Goal: Information Seeking & Learning: Check status

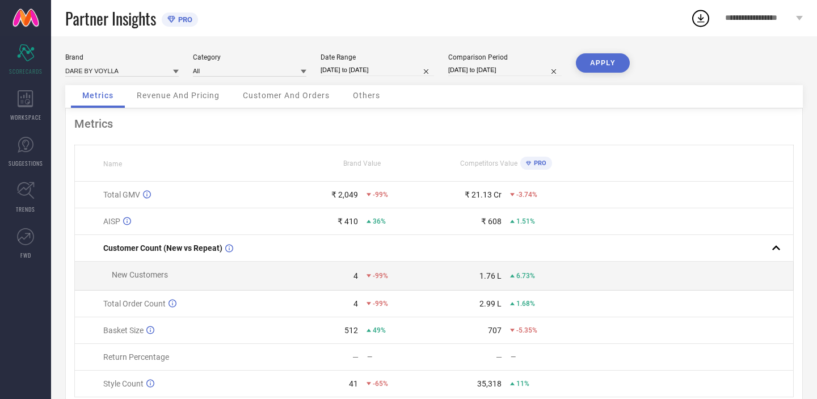
click at [185, 104] on div "Revenue And Pricing" at bounding box center [178, 96] width 106 height 23
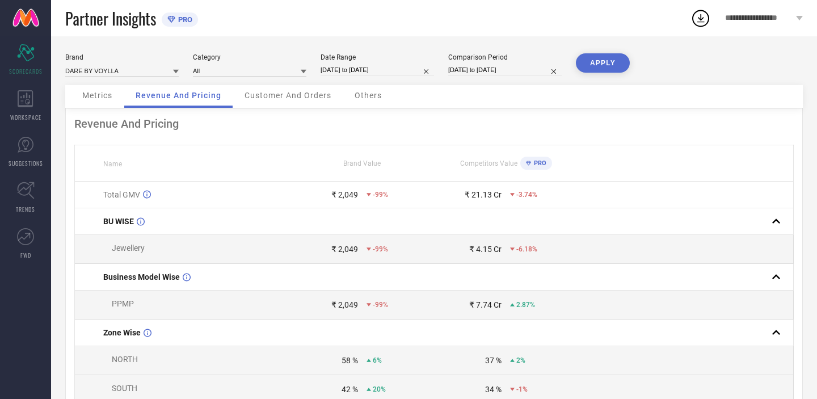
click at [276, 104] on div "Customer And Orders" at bounding box center [288, 96] width 110 height 23
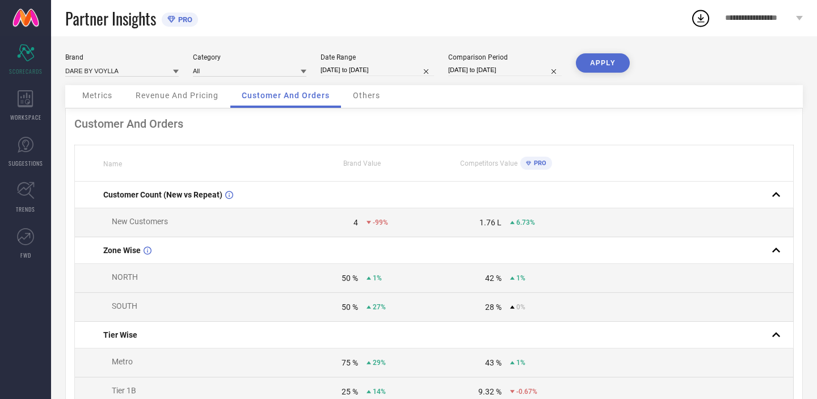
click at [364, 105] on div "Others" at bounding box center [367, 96] width 50 height 23
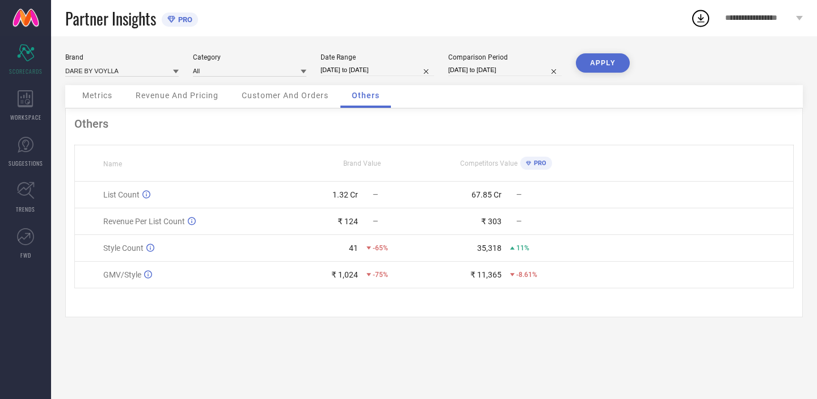
click at [297, 99] on span "Customer And Orders" at bounding box center [285, 95] width 87 height 9
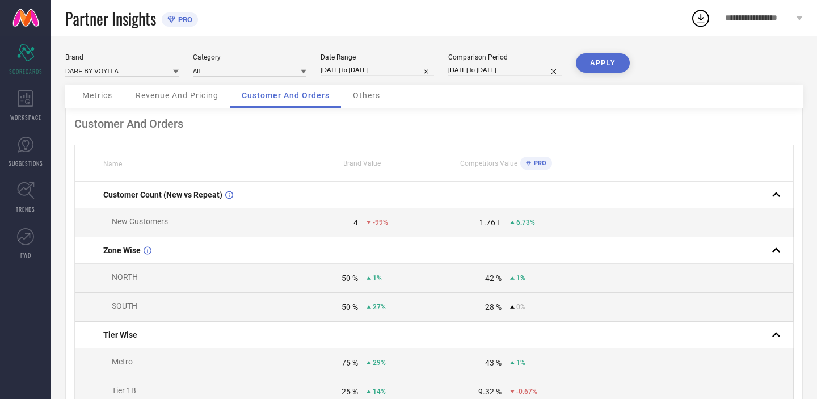
click at [216, 103] on div "Revenue And Pricing" at bounding box center [177, 96] width 106 height 23
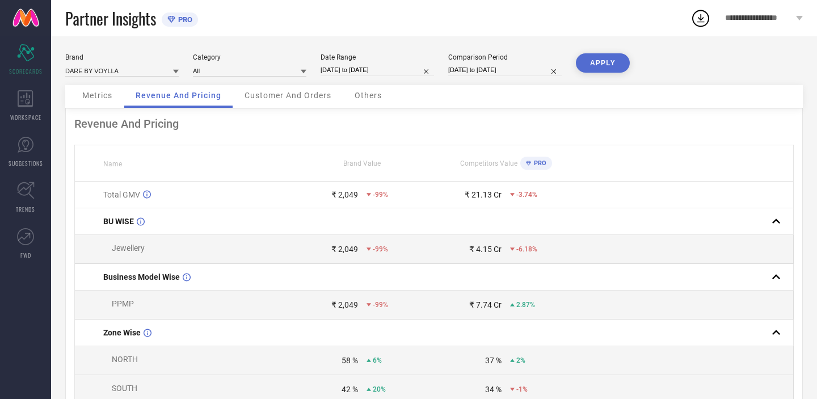
click at [132, 101] on div "Revenue And Pricing" at bounding box center [178, 96] width 108 height 23
click at [104, 102] on div "Metrics" at bounding box center [97, 96] width 53 height 23
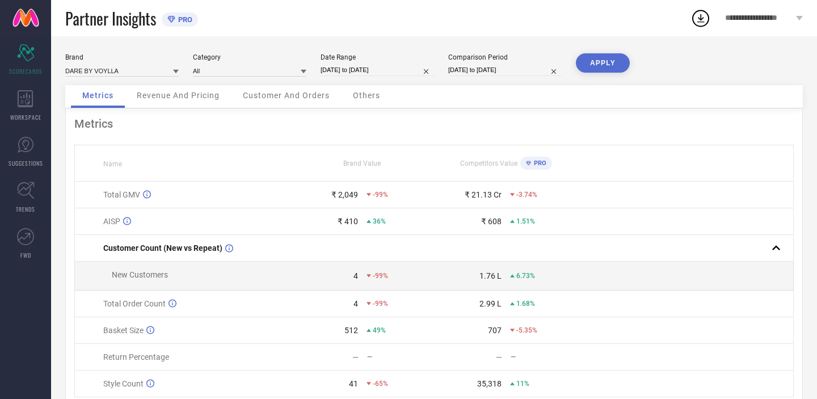
click at [413, 142] on div "Metrics Name Brand Value Competitors Value PRO Total GMV ₹ 2,049 -99% ₹ 21.13 C…" at bounding box center [434, 267] width 738 height 318
click at [235, 126] on div "Metrics" at bounding box center [433, 124] width 719 height 14
click at [149, 72] on input at bounding box center [121, 71] width 113 height 12
click at [107, 124] on div "VOYLLA" at bounding box center [121, 124] width 113 height 19
type input "All"
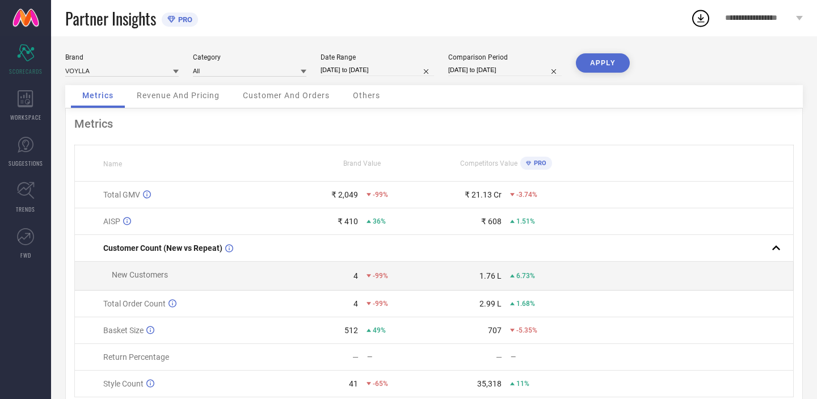
click at [588, 69] on button "APPLY" at bounding box center [603, 62] width 54 height 19
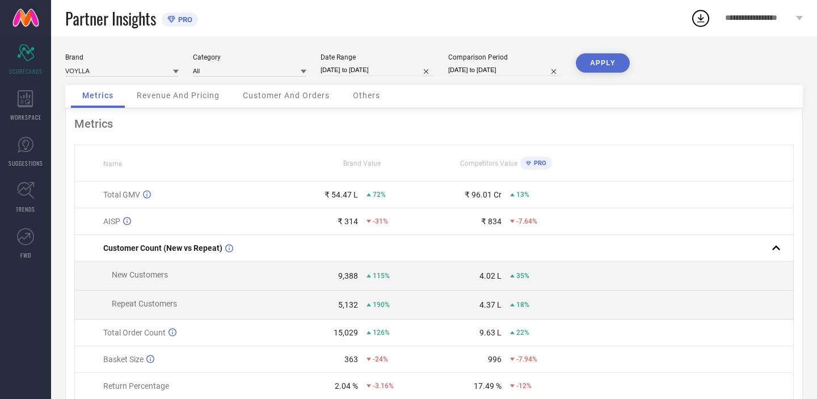
click at [474, 129] on div "Metrics" at bounding box center [433, 124] width 719 height 14
click at [396, 122] on div "Metrics" at bounding box center [433, 124] width 719 height 14
click at [629, 111] on div "Metrics Name Brand Value Competitors Value PRO Total GMV ₹ 54.47 L 72% ₹ 96.01 …" at bounding box center [434, 281] width 738 height 347
